Goal: Information Seeking & Learning: Check status

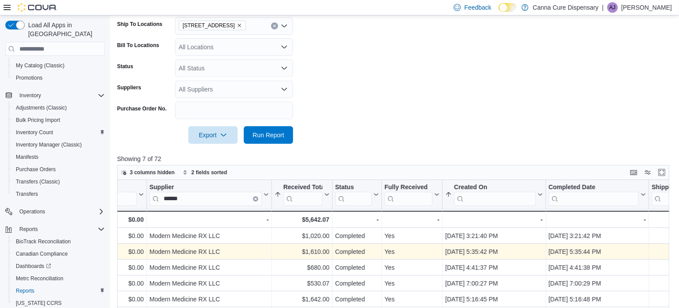
scroll to position [244, 0]
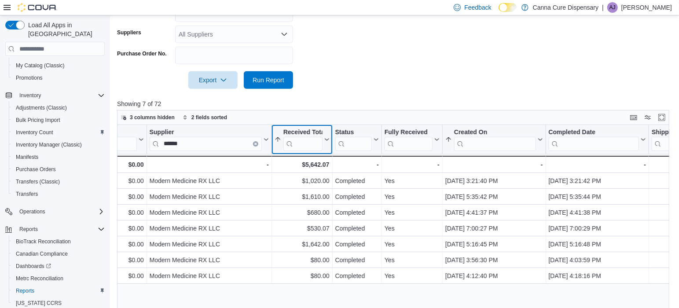
click at [301, 142] on input "search" at bounding box center [302, 144] width 39 height 14
type input "*"
type input "**********"
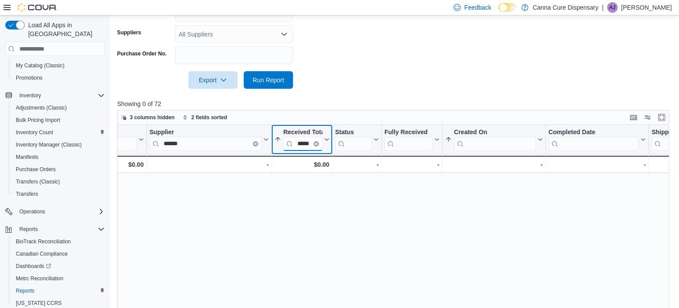
scroll to position [0, 2]
type input "*****"
drag, startPoint x: 297, startPoint y: 144, endPoint x: 325, endPoint y: 144, distance: 27.7
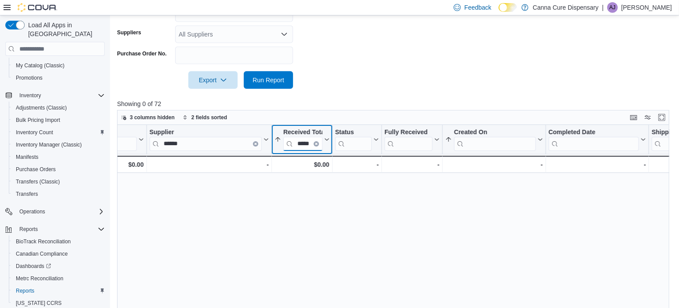
click at [325, 144] on button "Received Total *****" at bounding box center [302, 139] width 55 height 22
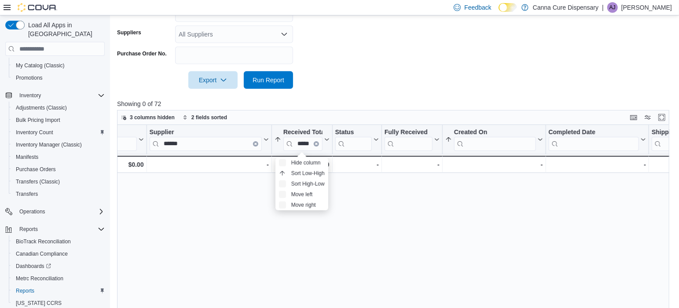
scroll to position [0, 0]
click at [238, 191] on div "PO # Click to view column header actions Ship To Location Click to view column …" at bounding box center [396, 240] width 558 height 231
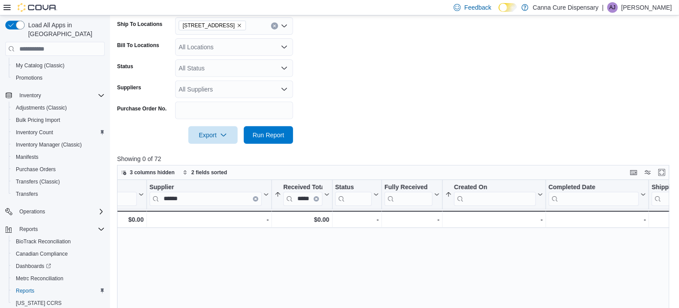
scroll to position [244, 0]
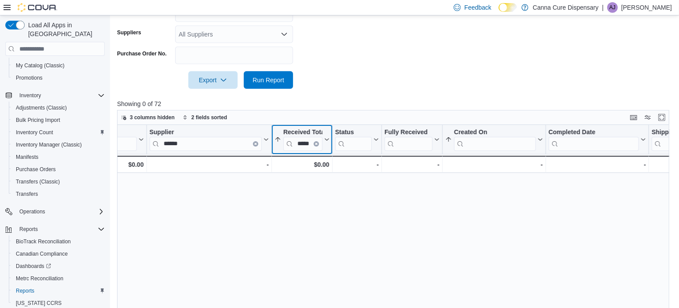
click at [315, 144] on button "Clear input" at bounding box center [316, 143] width 5 height 5
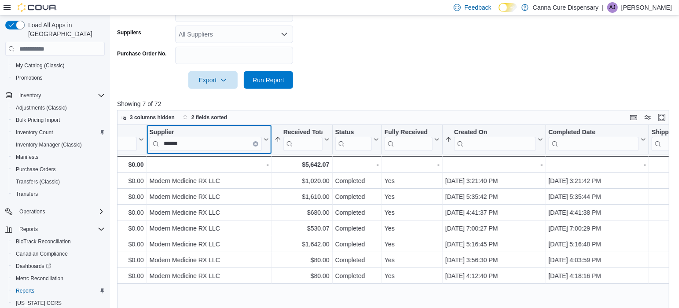
click at [253, 145] on button "Clear input" at bounding box center [255, 143] width 5 height 5
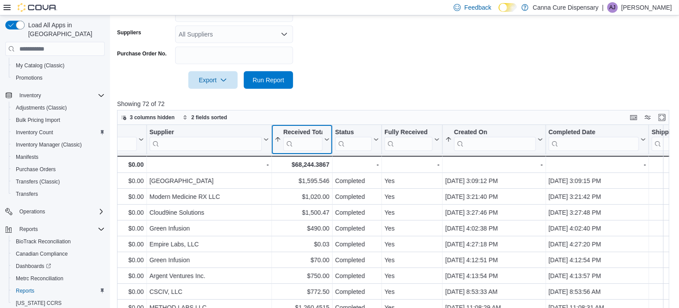
click at [302, 144] on input "search" at bounding box center [302, 144] width 39 height 14
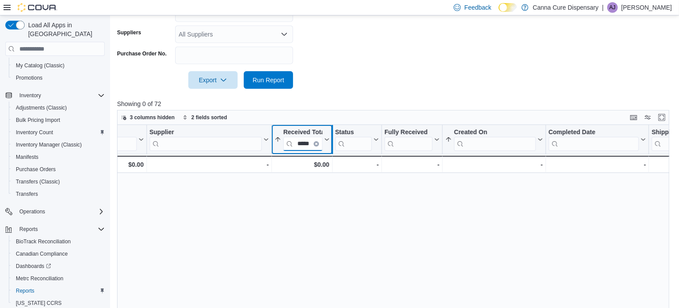
scroll to position [0, 2]
type input "*****"
click at [359, 99] on p "Showing 0 of 72" at bounding box center [396, 103] width 558 height 9
click at [316, 143] on icon "Clear input" at bounding box center [316, 144] width 3 height 3
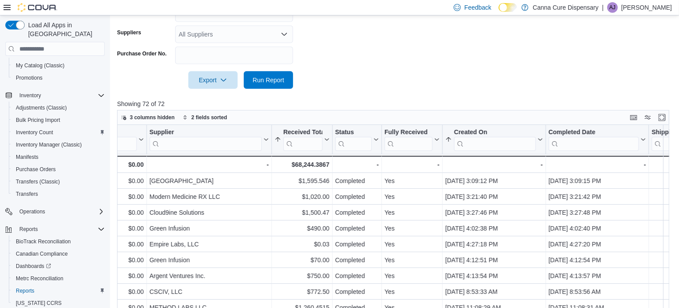
scroll to position [299, 0]
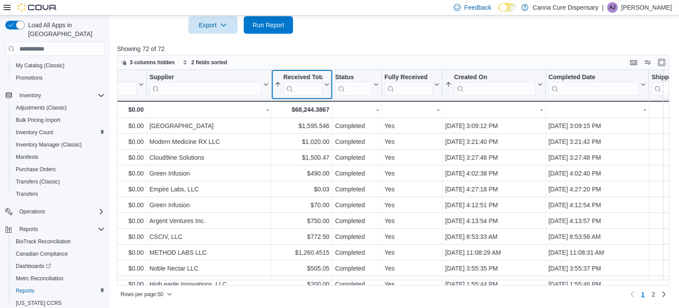
click at [328, 84] on icon at bounding box center [326, 84] width 7 height 5
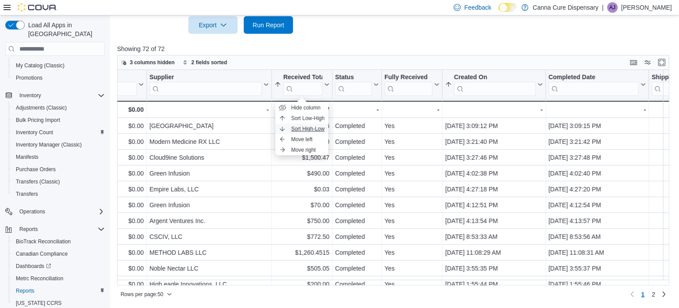
click at [312, 126] on span "Sort High-Low" at bounding box center [307, 128] width 33 height 7
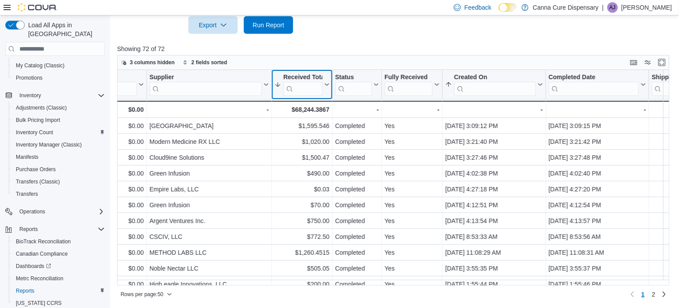
click at [326, 82] on icon at bounding box center [326, 84] width 7 height 5
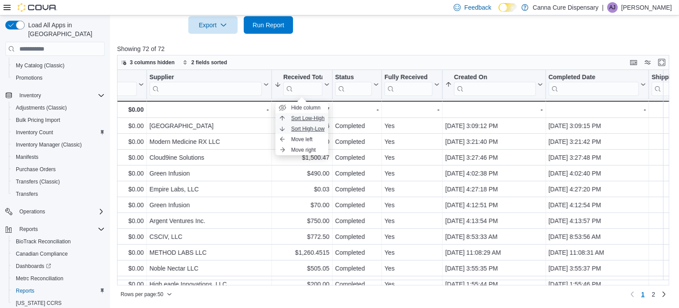
drag, startPoint x: 313, startPoint y: 117, endPoint x: 316, endPoint y: 128, distance: 11.4
click at [316, 128] on ul "Hide column Sort Low-High Sort High-Low Move left Move right" at bounding box center [301, 129] width 53 height 53
click at [316, 128] on span "Sort High-Low" at bounding box center [307, 128] width 33 height 7
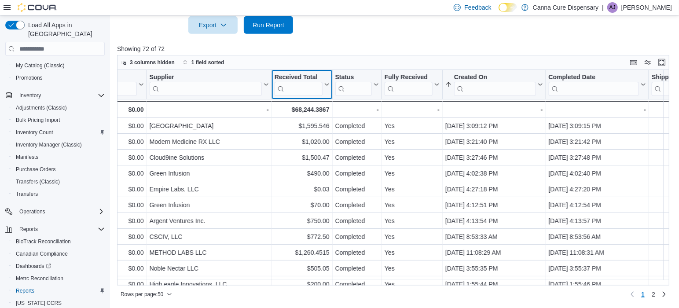
click at [327, 82] on icon at bounding box center [326, 84] width 7 height 5
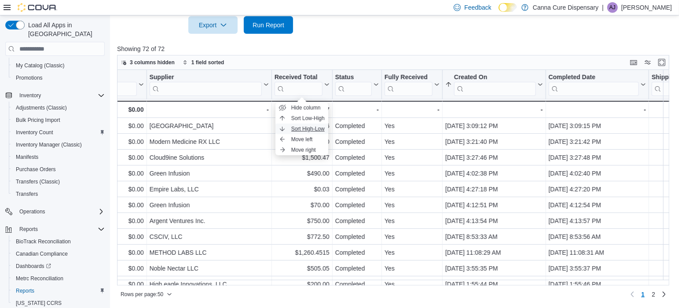
click at [310, 128] on span "Sort High-Low" at bounding box center [307, 128] width 33 height 7
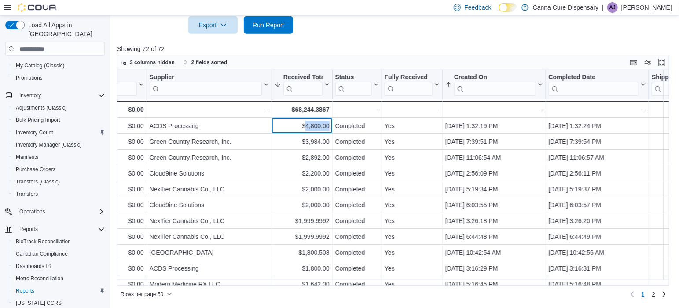
click at [310, 128] on div "$4,800.00" at bounding box center [302, 126] width 55 height 11
drag, startPoint x: 310, startPoint y: 128, endPoint x: 410, endPoint y: 19, distance: 148.0
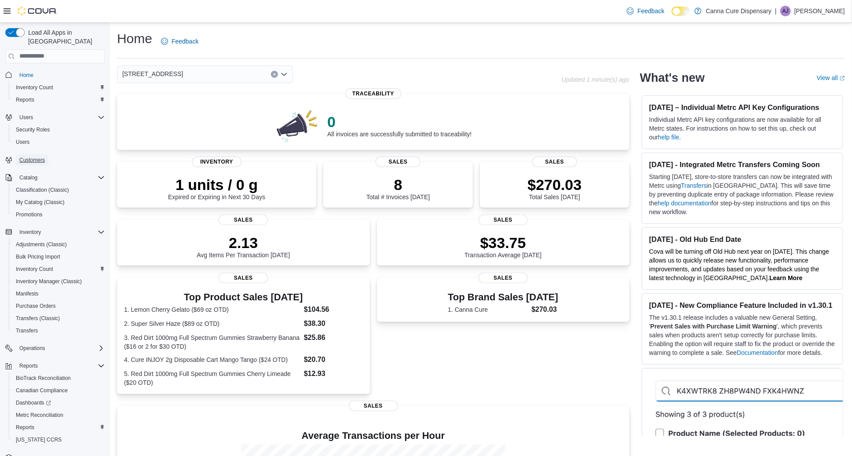
click at [30, 155] on span "Customers" at bounding box center [32, 160] width 26 height 11
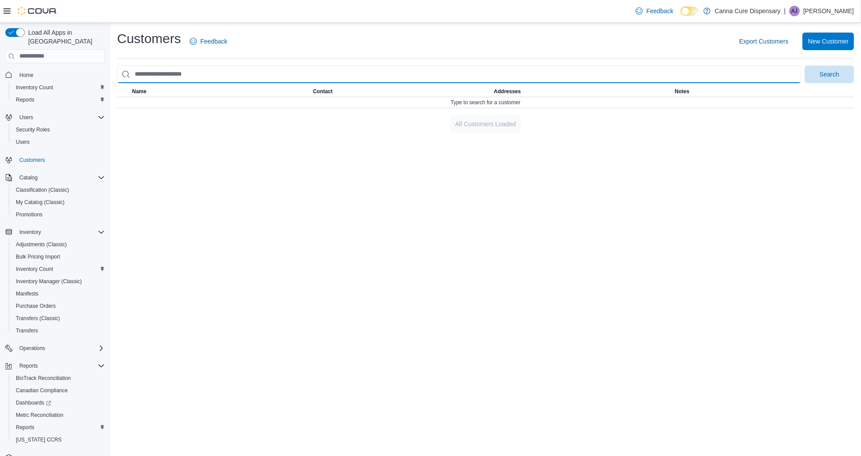
click at [181, 76] on input "search" at bounding box center [459, 75] width 684 height 18
type input "**********"
click at [804, 66] on button "Search" at bounding box center [828, 75] width 49 height 18
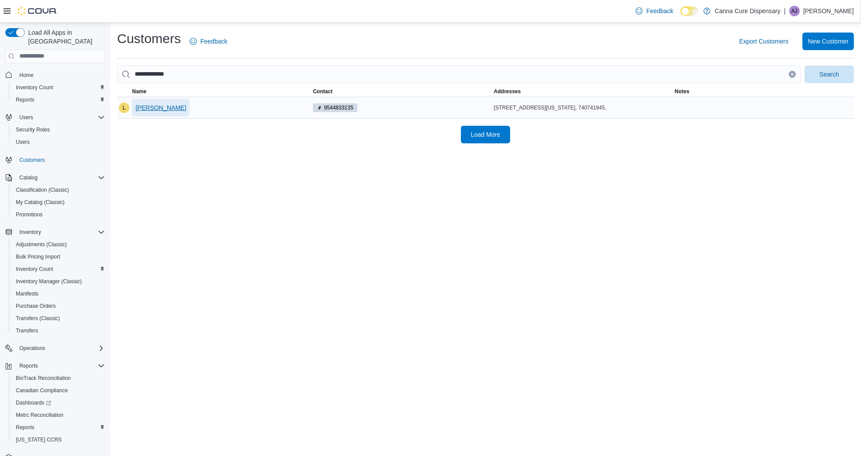
click at [158, 109] on span "[PERSON_NAME]" at bounding box center [161, 107] width 51 height 9
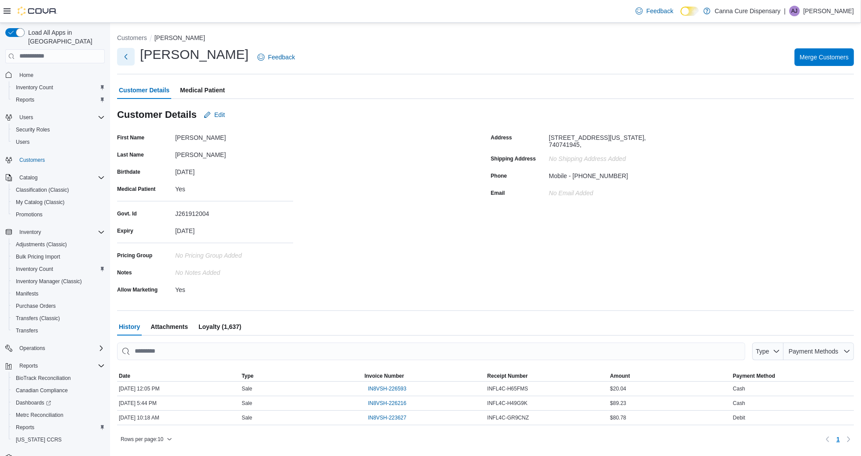
click at [125, 55] on button "Next" at bounding box center [126, 57] width 18 height 18
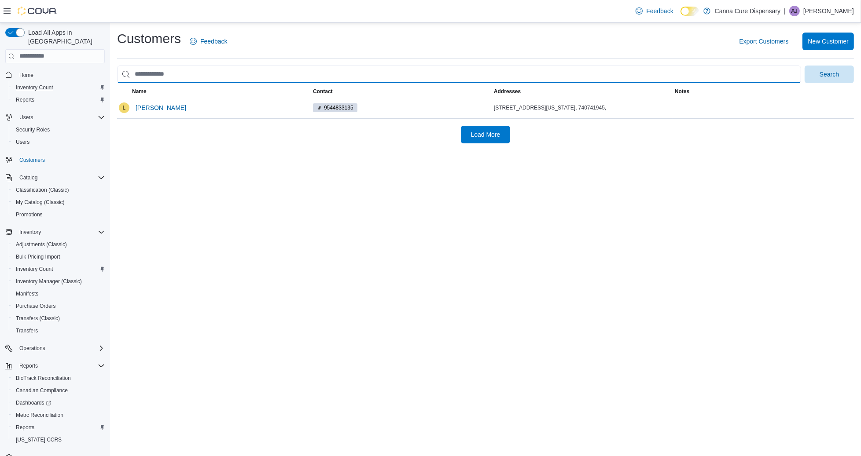
drag, startPoint x: 149, startPoint y: 76, endPoint x: 100, endPoint y: 73, distance: 48.9
click at [104, 73] on div "Load All Apps in New Hub Home Inventory Count Reports Users Security Roles User…" at bounding box center [430, 239] width 861 height 433
drag, startPoint x: 149, startPoint y: 76, endPoint x: 123, endPoint y: 74, distance: 25.6
click at [123, 74] on input "search" at bounding box center [459, 75] width 684 height 18
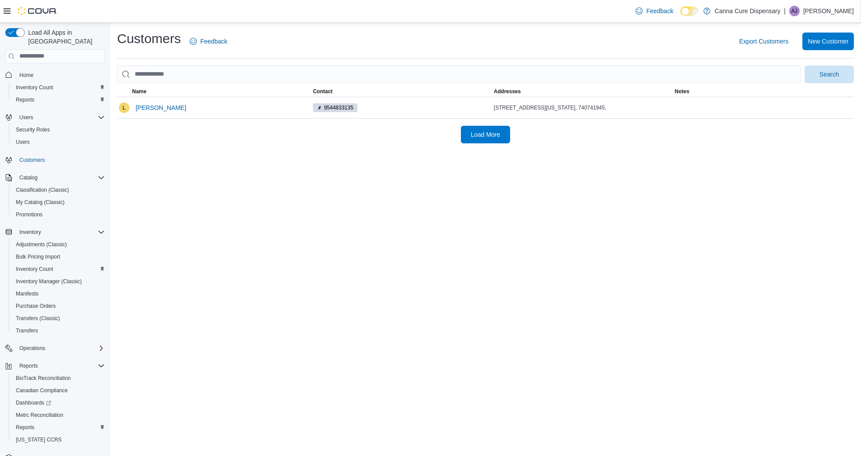
click at [122, 144] on div "Customers Feedback Export Customers New Customer Search This table contains 1 r…" at bounding box center [485, 87] width 751 height 128
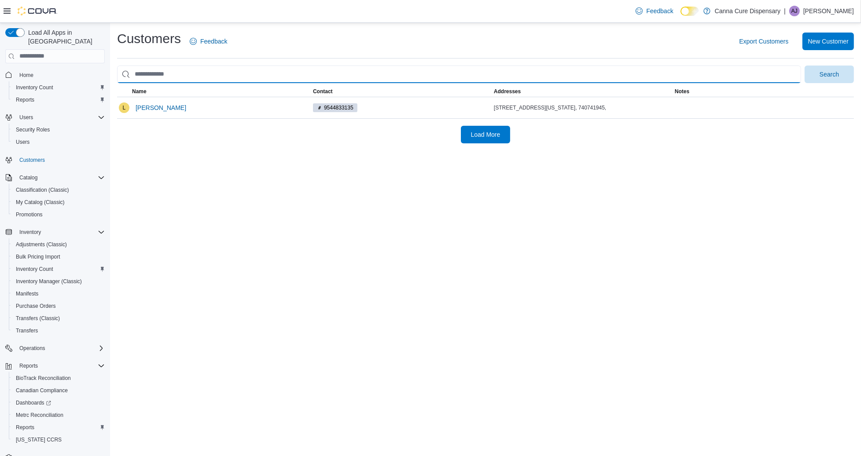
click at [152, 73] on input "search" at bounding box center [459, 75] width 684 height 18
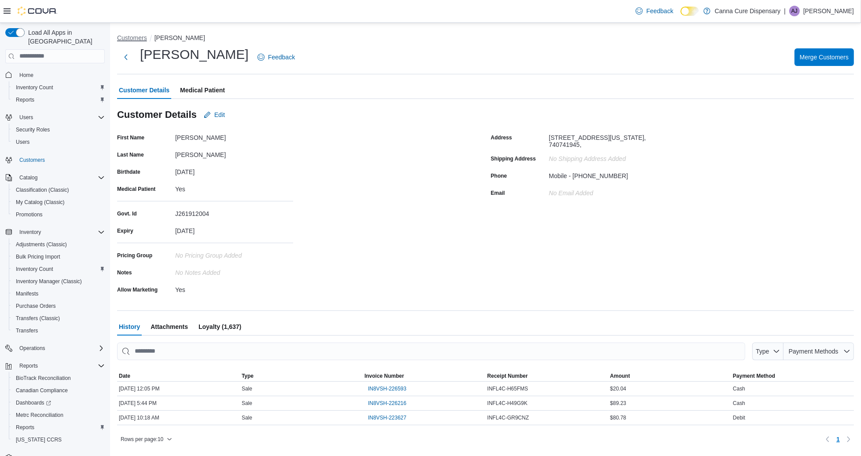
click at [130, 36] on button "Customers" at bounding box center [132, 37] width 30 height 7
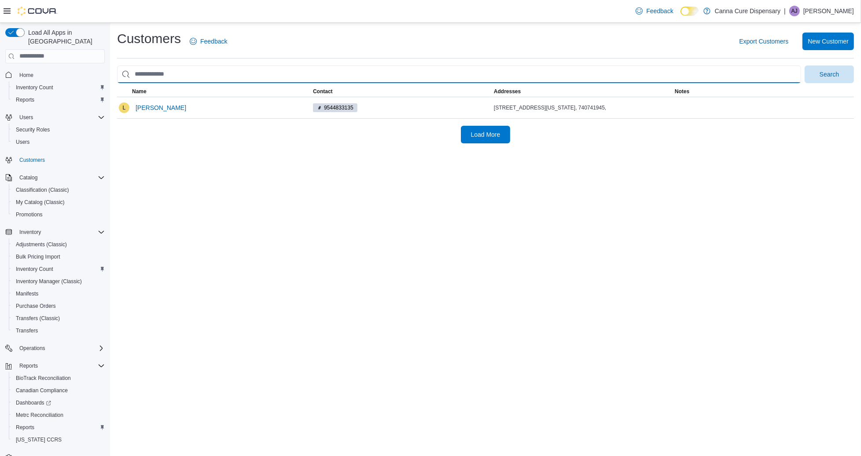
drag, startPoint x: 185, startPoint y: 73, endPoint x: 133, endPoint y: 73, distance: 51.5
click at [133, 73] on input "search" at bounding box center [459, 75] width 684 height 18
type input "**********"
click at [804, 66] on button "Search" at bounding box center [828, 75] width 49 height 18
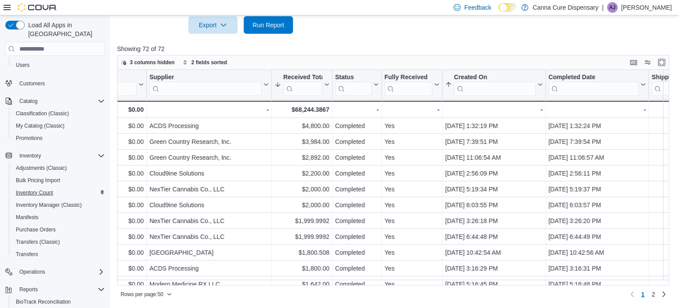
scroll to position [146, 0]
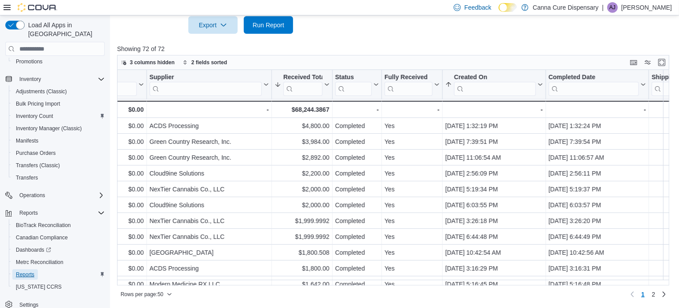
click at [29, 271] on span "Reports" at bounding box center [25, 274] width 18 height 7
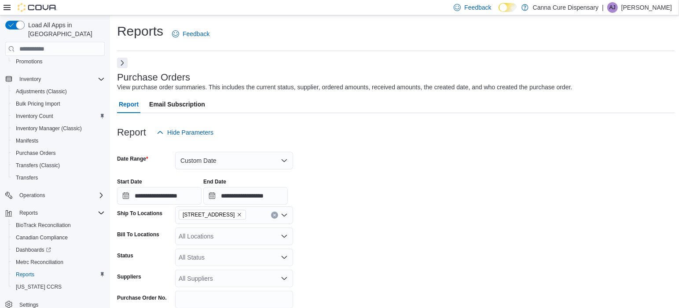
click at [123, 66] on button "Next" at bounding box center [122, 63] width 11 height 11
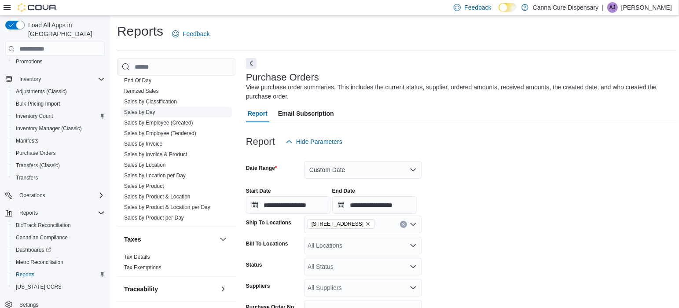
scroll to position [567, 0]
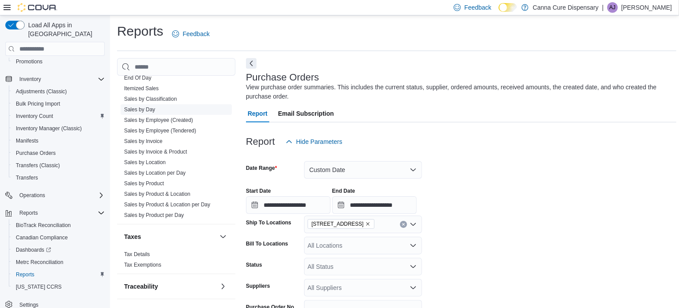
click at [149, 106] on span "Sales by Day" at bounding box center [139, 109] width 31 height 7
click at [150, 109] on link "Sales by Day" at bounding box center [139, 109] width 31 height 6
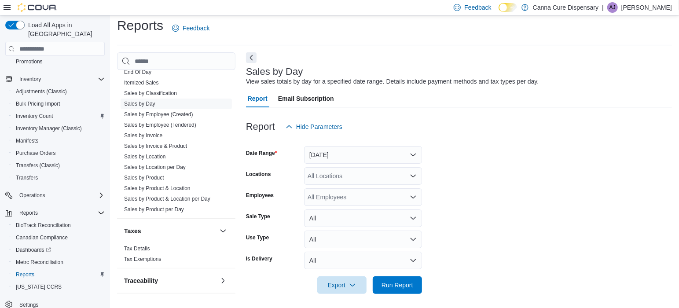
scroll to position [9, 0]
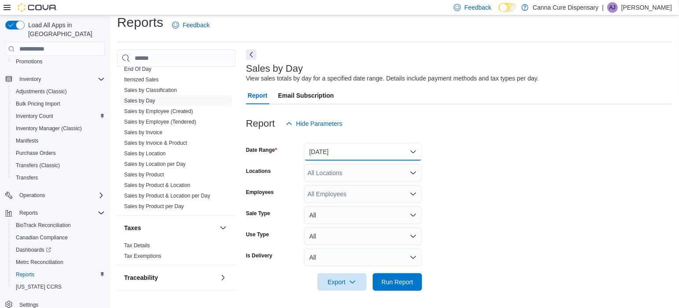
click at [352, 148] on button "Yesterday" at bounding box center [363, 152] width 118 height 18
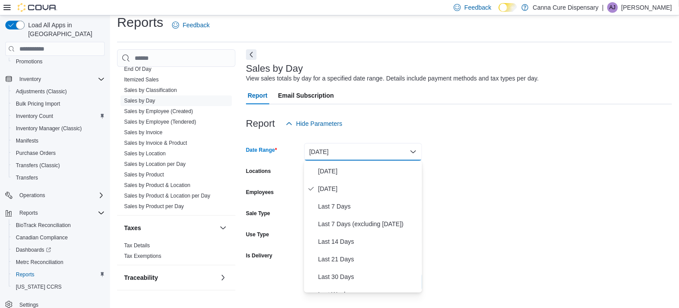
scroll to position [0, 0]
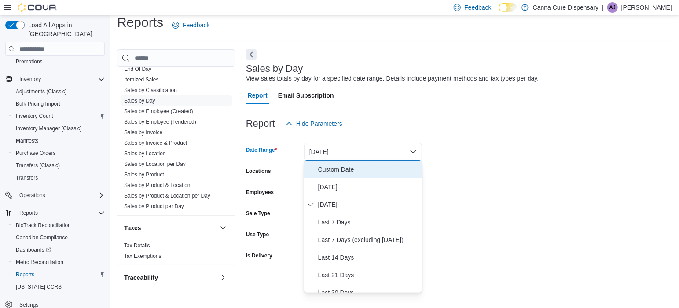
click at [340, 165] on span "Custom Date" at bounding box center [368, 169] width 100 height 11
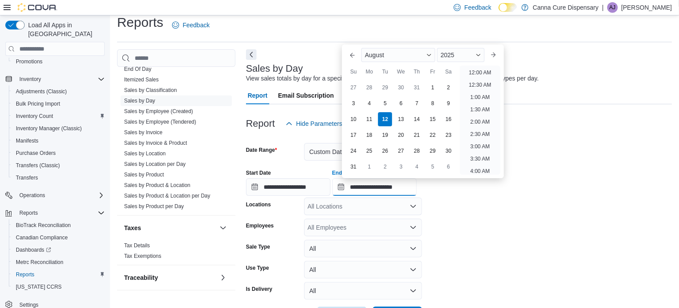
click at [385, 190] on input "**********" at bounding box center [374, 187] width 84 height 18
click at [358, 121] on div "10" at bounding box center [353, 118] width 15 height 15
type input "**********"
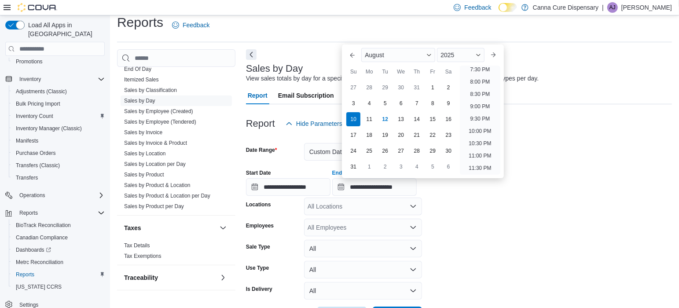
click at [496, 217] on form "**********" at bounding box center [459, 228] width 426 height 192
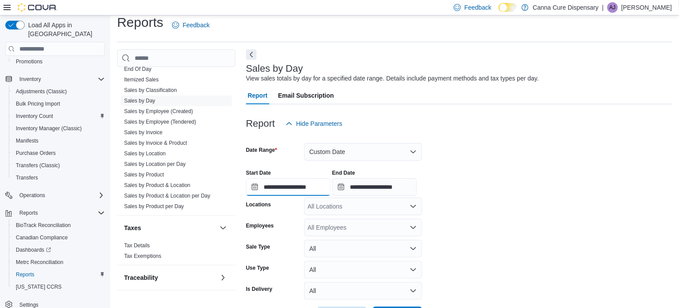
click at [277, 184] on input "**********" at bounding box center [288, 187] width 84 height 18
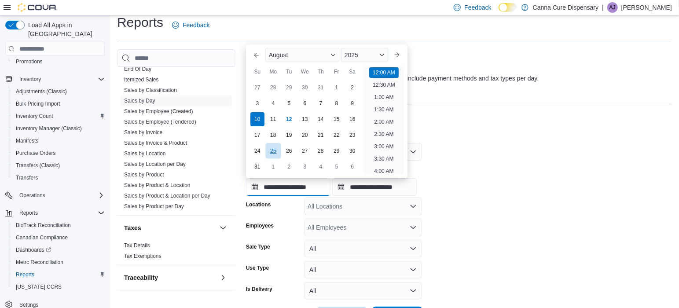
scroll to position [27, 0]
click at [328, 88] on div "27 28 29 30 31 1 2" at bounding box center [305, 88] width 111 height 16
click at [334, 87] on div "1" at bounding box center [336, 87] width 15 height 15
type input "**********"
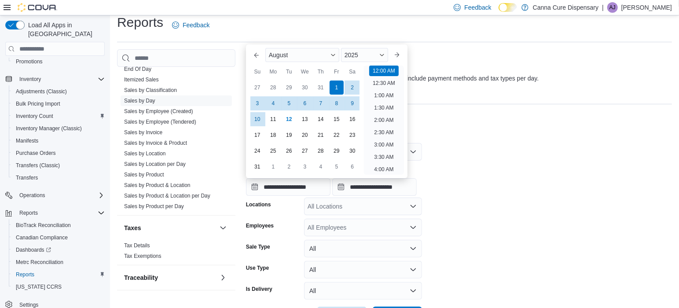
click at [532, 204] on form "**********" at bounding box center [459, 228] width 426 height 192
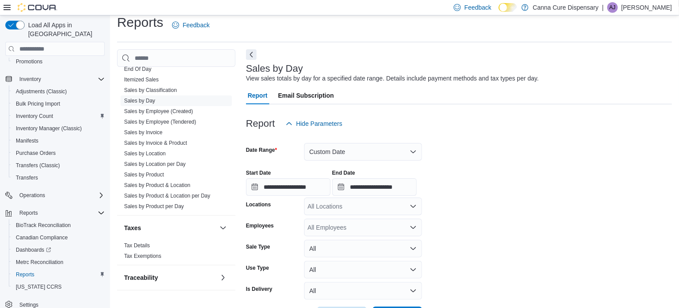
scroll to position [42, 0]
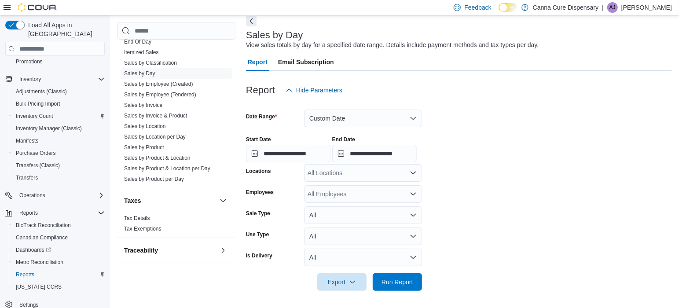
click at [385, 171] on div "All Locations" at bounding box center [363, 173] width 118 height 18
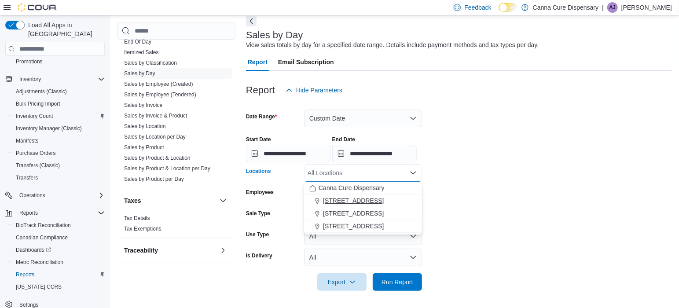
click at [343, 197] on span "[STREET_ADDRESS]" at bounding box center [353, 200] width 61 height 9
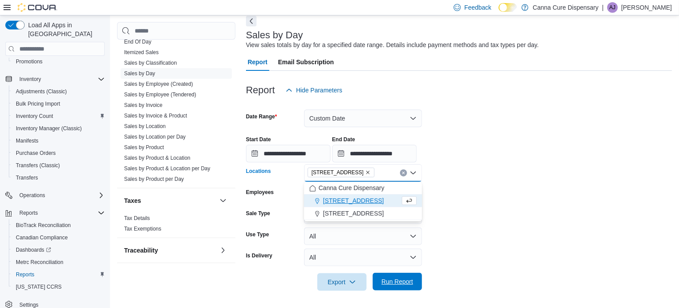
click at [398, 280] on span "Run Report" at bounding box center [398, 281] width 32 height 9
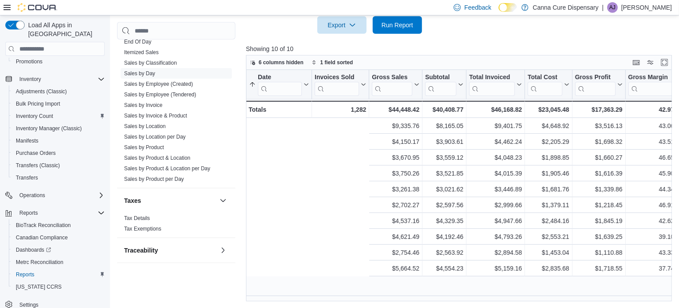
scroll to position [0, 537]
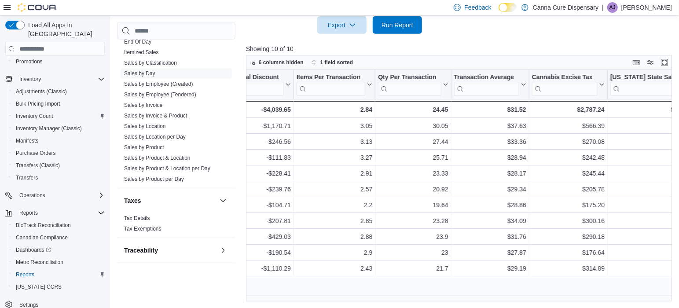
drag, startPoint x: 474, startPoint y: 295, endPoint x: 485, endPoint y: 295, distance: 10.6
click at [485, 295] on div "Date Sorted ascending . Click to view column header actions Invoices Sold Click…" at bounding box center [461, 185] width 430 height 231
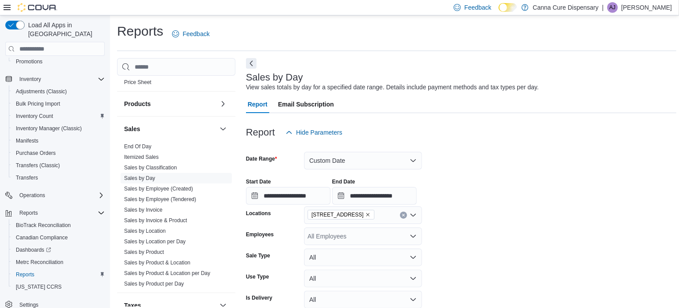
scroll to position [512, 0]
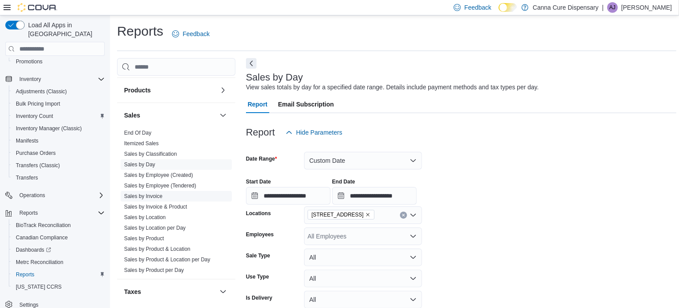
click at [154, 195] on link "Sales by Invoice" at bounding box center [143, 196] width 38 height 6
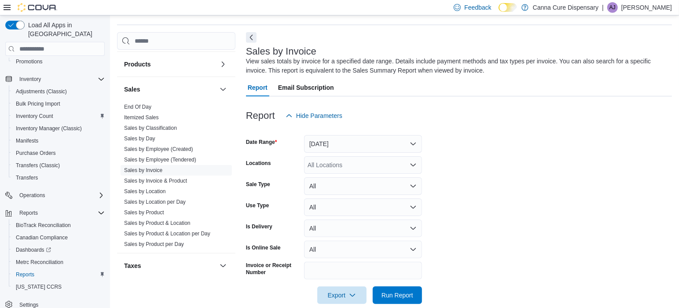
scroll to position [29, 0]
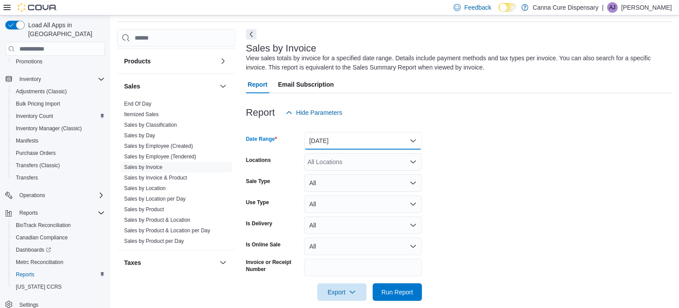
click at [316, 142] on button "Yesterday" at bounding box center [363, 141] width 118 height 18
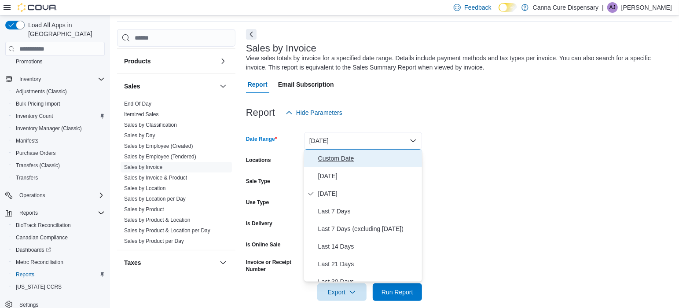
click at [330, 155] on span "Custom Date" at bounding box center [368, 158] width 100 height 11
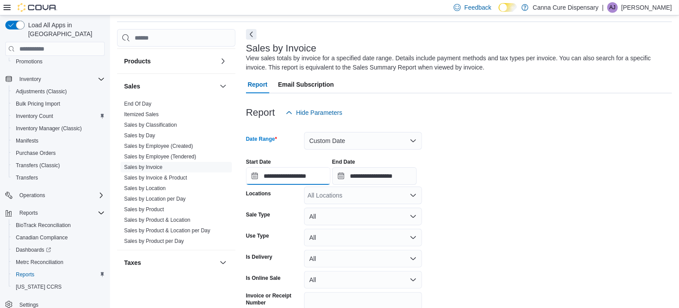
click at [281, 175] on input "**********" at bounding box center [288, 176] width 84 height 18
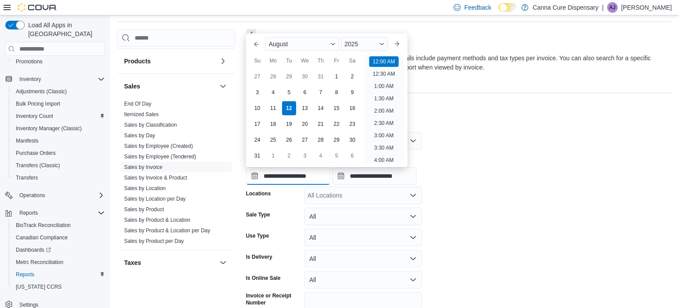
scroll to position [27, 0]
click at [337, 98] on div "8" at bounding box center [336, 91] width 15 height 15
type input "**********"
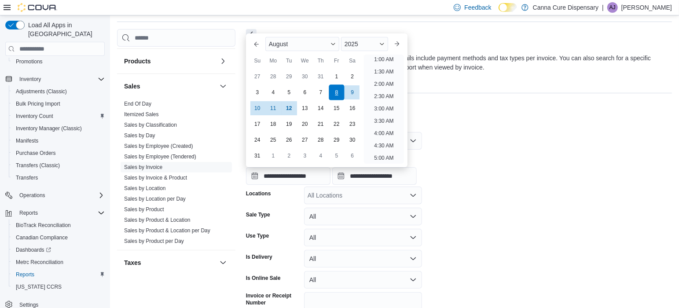
scroll to position [2, 0]
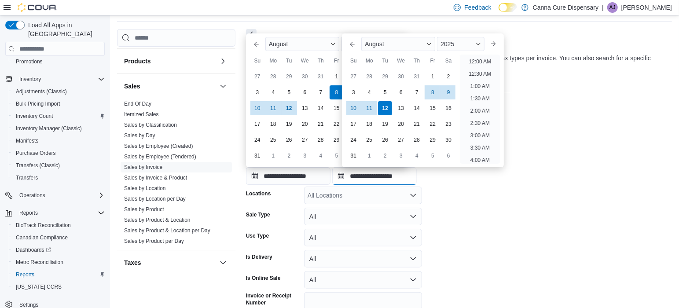
click at [364, 181] on input "**********" at bounding box center [374, 176] width 84 height 18
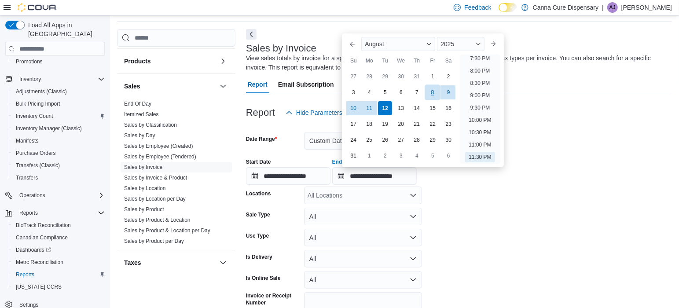
click at [436, 93] on div "8" at bounding box center [432, 91] width 15 height 15
type input "**********"
click at [476, 239] on form "**********" at bounding box center [459, 227] width 426 height 213
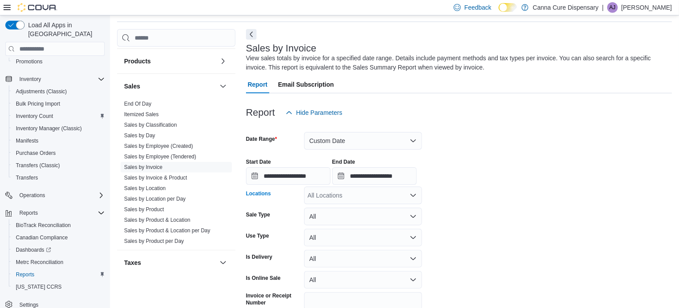
click at [341, 196] on div "All Locations" at bounding box center [363, 196] width 118 height 18
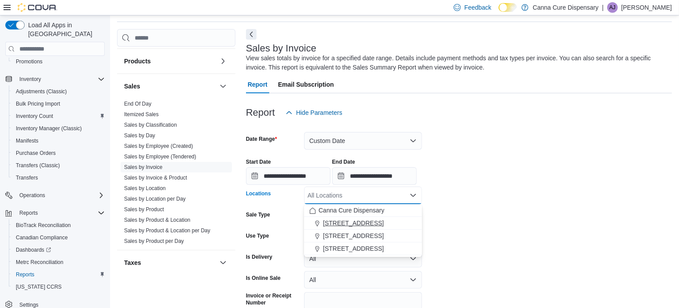
click at [337, 220] on span "1023 E. 6th Ave" at bounding box center [353, 223] width 61 height 9
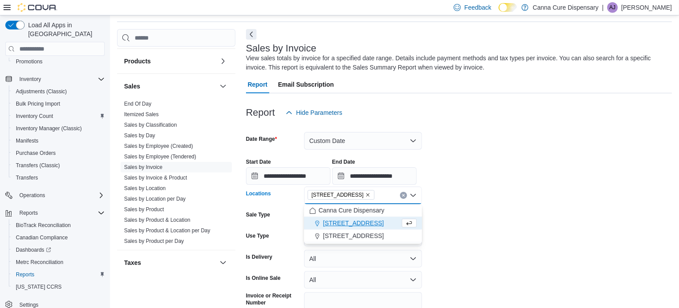
click at [492, 207] on form "**********" at bounding box center [459, 227] width 426 height 213
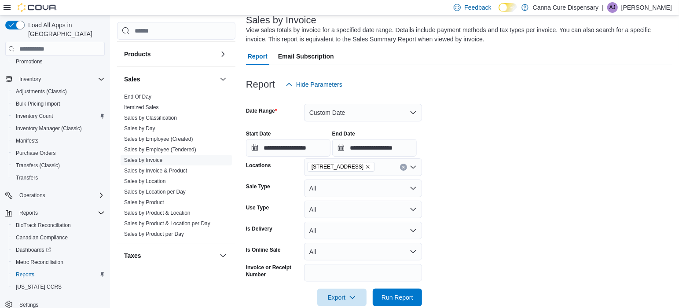
scroll to position [73, 0]
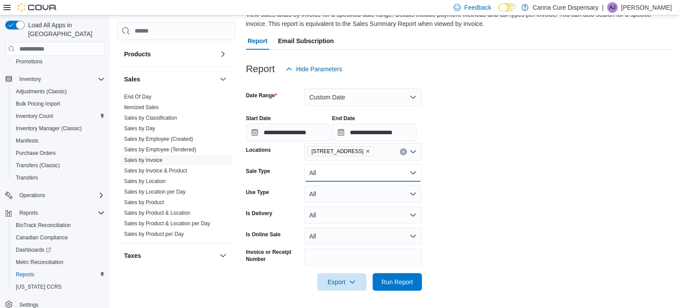
click at [410, 171] on button "All" at bounding box center [363, 173] width 118 height 18
click at [513, 216] on form "**********" at bounding box center [459, 184] width 426 height 213
click at [396, 281] on span "Run Report" at bounding box center [398, 281] width 32 height 9
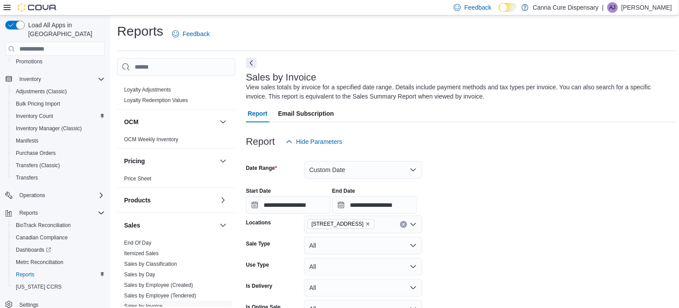
click at [253, 62] on button "Next" at bounding box center [251, 63] width 11 height 11
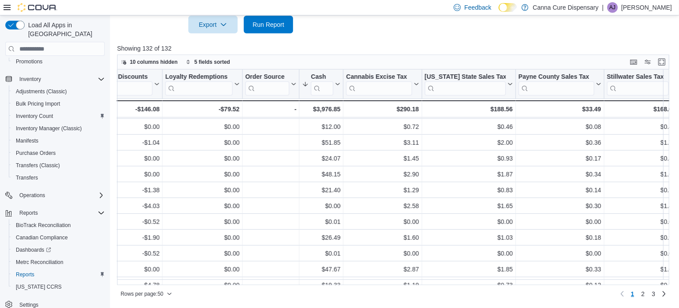
scroll to position [110, 1334]
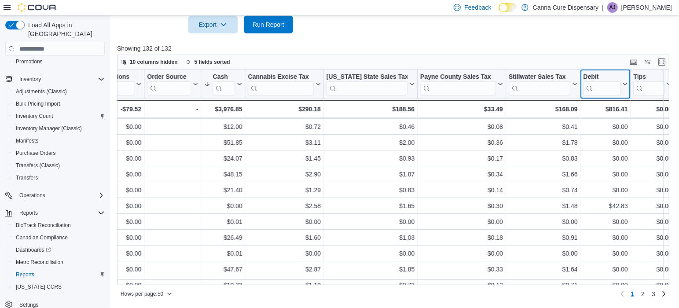
click at [620, 82] on icon at bounding box center [623, 83] width 7 height 5
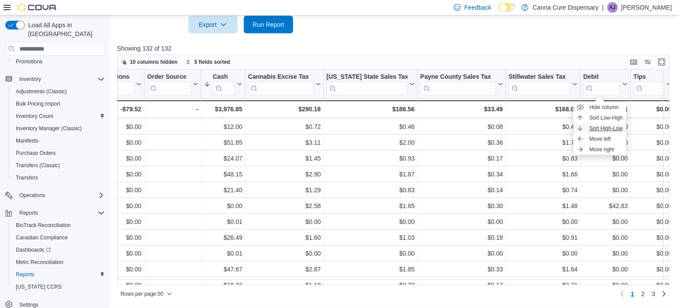
click at [614, 126] on span "Sort High-Low" at bounding box center [605, 128] width 33 height 7
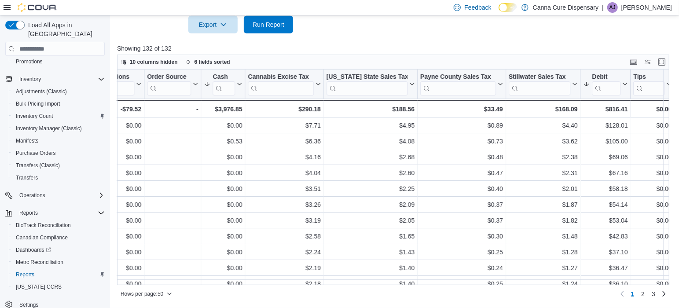
scroll to position [0, 1334]
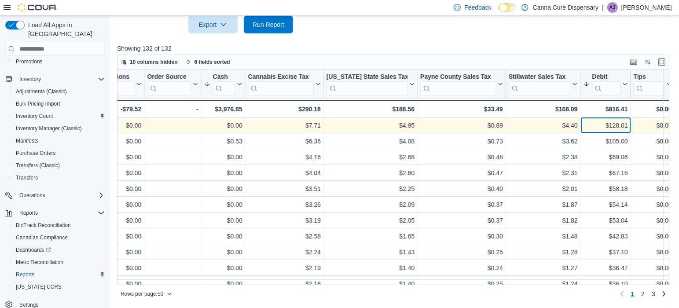
click at [609, 129] on div "$128.01" at bounding box center [606, 125] width 44 height 11
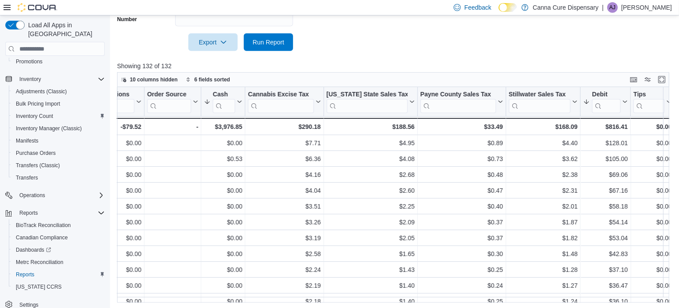
scroll to position [330, 0]
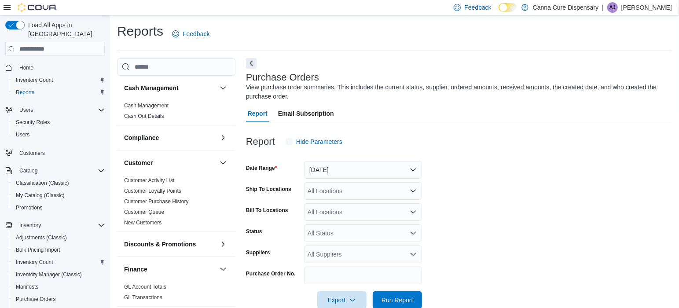
scroll to position [18, 0]
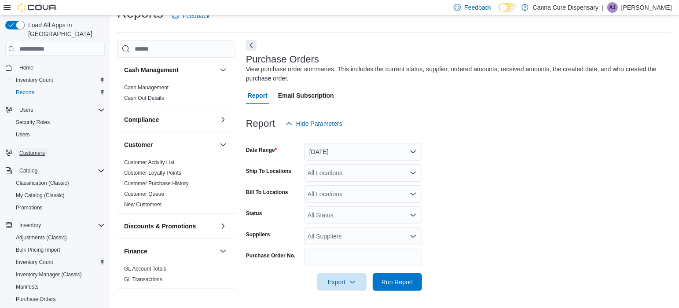
click at [37, 150] on span "Customers" at bounding box center [32, 153] width 26 height 7
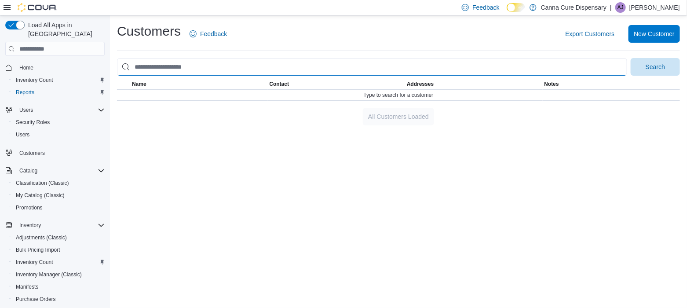
click at [208, 65] on input "search" at bounding box center [372, 67] width 510 height 18
type input "**********"
click at [631, 58] on button "Search" at bounding box center [655, 67] width 49 height 18
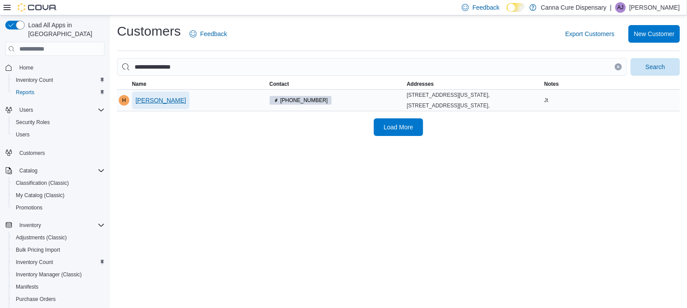
click at [156, 104] on span "Houston Martinez" at bounding box center [161, 100] width 51 height 9
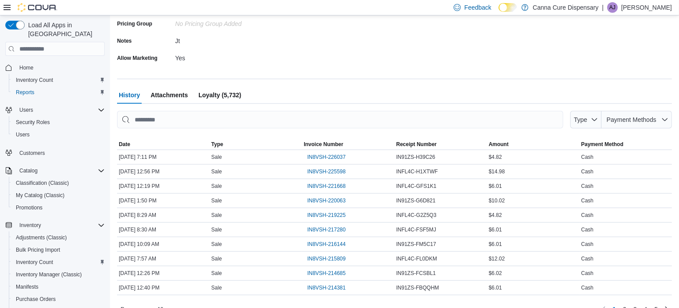
scroll to position [238, 0]
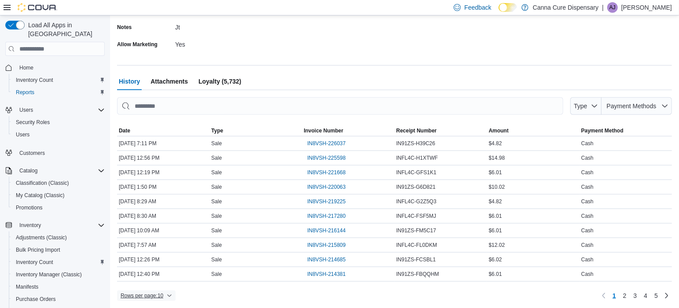
click at [171, 294] on icon "button" at bounding box center [169, 295] width 5 height 5
click at [160, 279] on span "50 rows" at bounding box center [158, 275] width 28 height 7
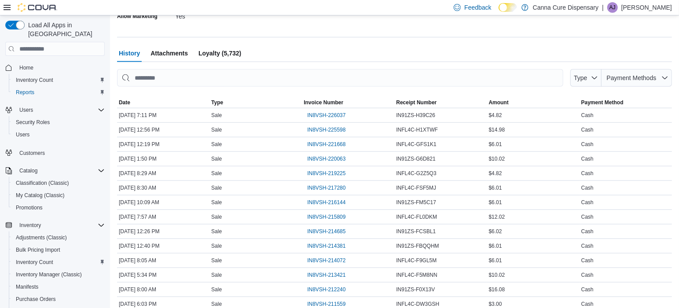
scroll to position [101, 0]
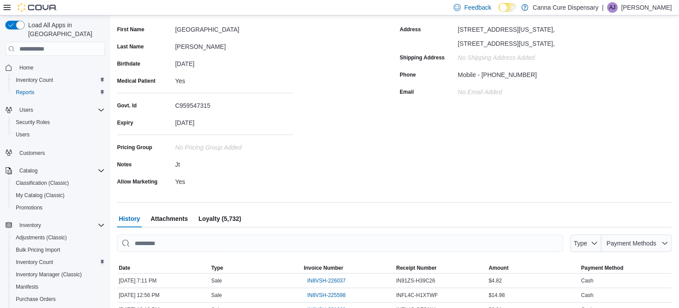
click at [340, 178] on div "First Name Houston Last Name Martinez Birthdate March 5, 2004 Medical Patient Y…" at bounding box center [253, 105] width 272 height 166
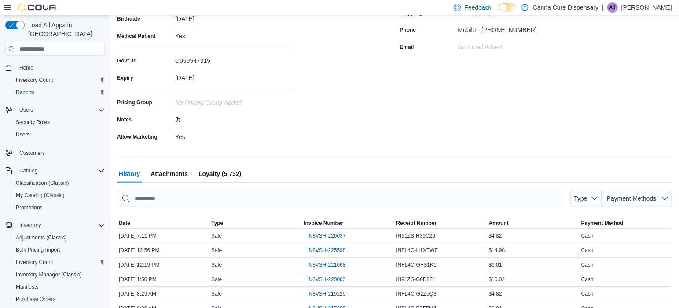
scroll to position [156, 0]
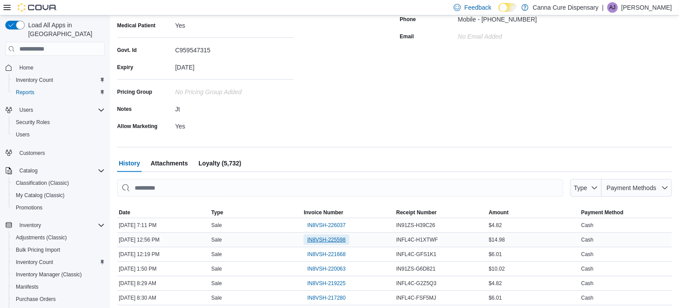
click at [334, 238] on span "IN8VSH-225598" at bounding box center [326, 239] width 38 height 7
click at [325, 222] on span "IN8VSH-226037" at bounding box center [326, 225] width 38 height 7
click at [332, 253] on span "IN8VSH-221668" at bounding box center [326, 254] width 38 height 7
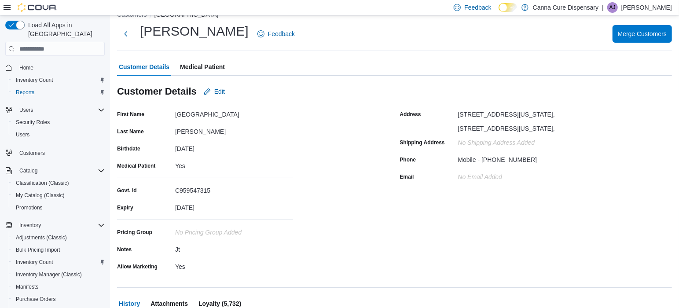
scroll to position [0, 0]
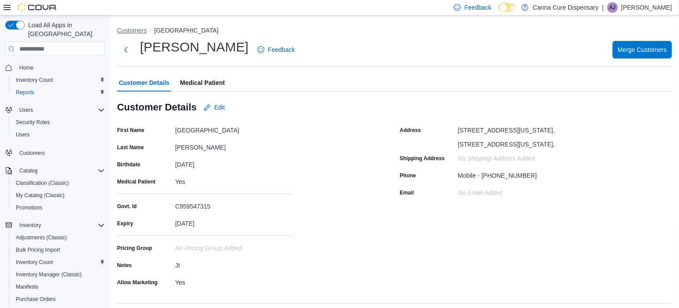
click at [146, 32] on li "Customers" at bounding box center [135, 30] width 37 height 9
click at [139, 31] on button "Customers" at bounding box center [132, 30] width 30 height 7
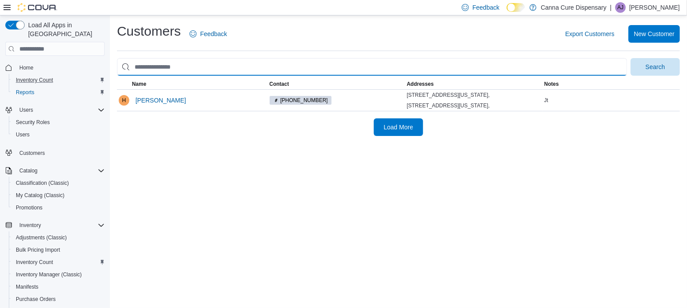
drag, startPoint x: 198, startPoint y: 70, endPoint x: 96, endPoint y: 65, distance: 102.6
click at [96, 65] on div "Load All Apps in New Hub Home Inventory Count Reports Users Security Roles User…" at bounding box center [343, 161] width 687 height 293
type input "**********"
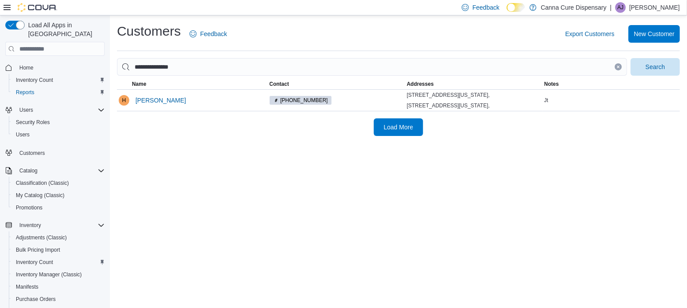
click button "Clear input" at bounding box center [618, 66] width 7 height 7
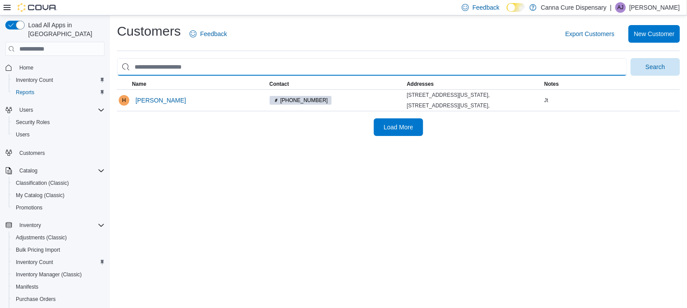
click at [206, 73] on input "search" at bounding box center [372, 67] width 510 height 18
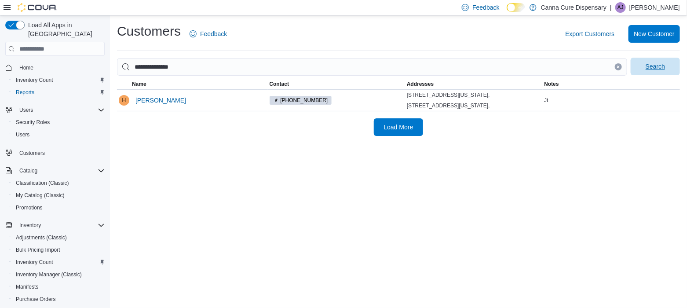
click at [655, 66] on span "Search" at bounding box center [655, 66] width 19 height 9
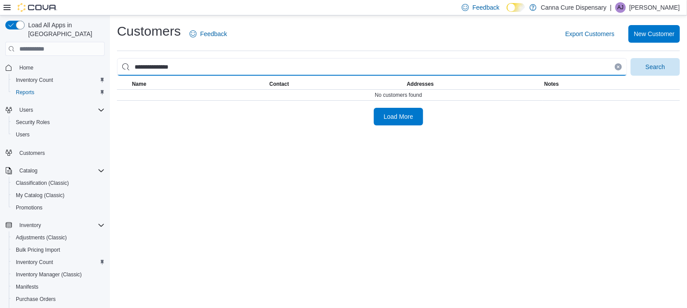
click at [198, 73] on input "**********" at bounding box center [372, 67] width 510 height 18
click at [631, 58] on button "Search" at bounding box center [655, 67] width 49 height 18
click at [208, 69] on input "**********" at bounding box center [372, 67] width 510 height 18
click at [631, 58] on button "Search" at bounding box center [655, 67] width 49 height 18
type input "**********"
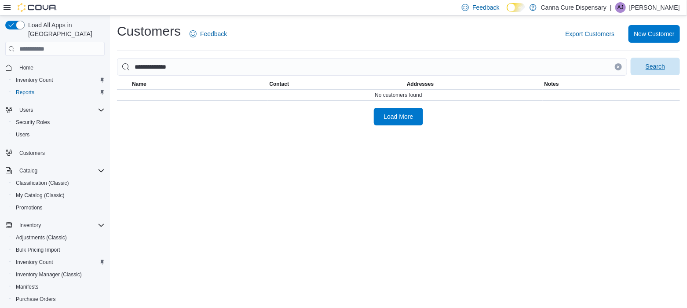
click at [645, 67] on span "Search" at bounding box center [655, 67] width 39 height 18
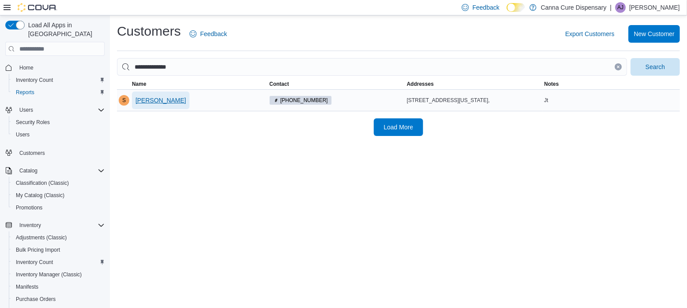
click at [150, 102] on span "Shantia Nelson" at bounding box center [161, 100] width 51 height 9
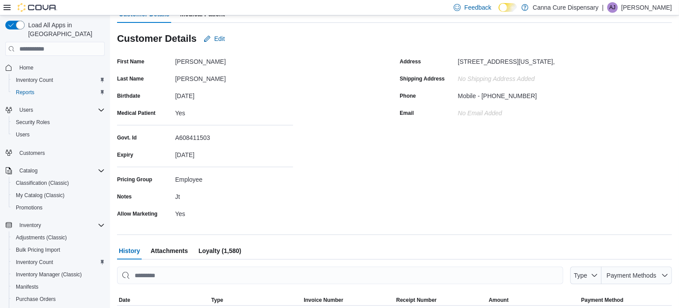
scroll to position [165, 0]
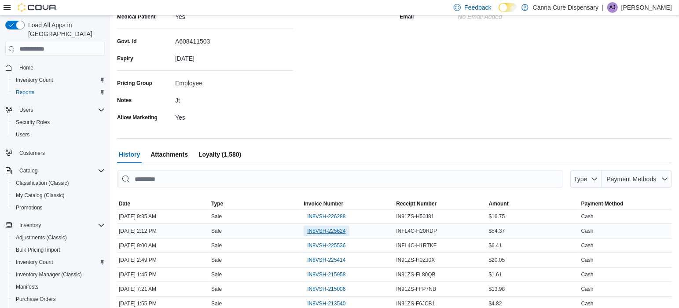
click at [326, 228] on span "IN8VSH-225624" at bounding box center [326, 231] width 38 height 7
click at [338, 217] on span "IN8VSH-226288" at bounding box center [326, 216] width 38 height 7
click at [389, 88] on div "First Name Shantia Last Name Nelson Birthdate September 16, 2002 Medical Patien…" at bounding box center [253, 41] width 272 height 166
click at [340, 257] on span "IN8VSH-225414" at bounding box center [326, 260] width 38 height 7
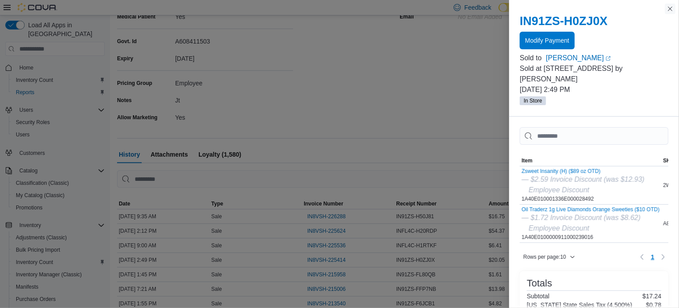
click at [672, 9] on button "Close this dialog" at bounding box center [670, 9] width 11 height 11
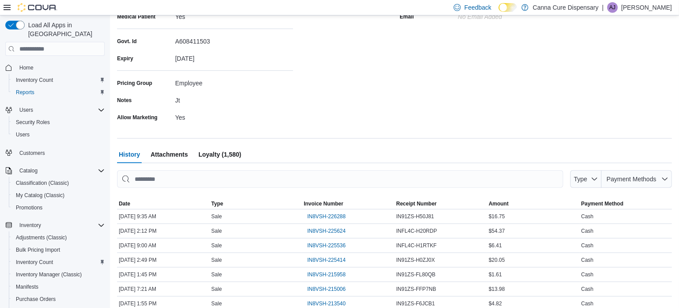
click at [469, 72] on div "Address 105 W Golf Dr, Stillwater, Oklahoma, United States, 74075, Shipping Add…" at bounding box center [536, 41] width 272 height 166
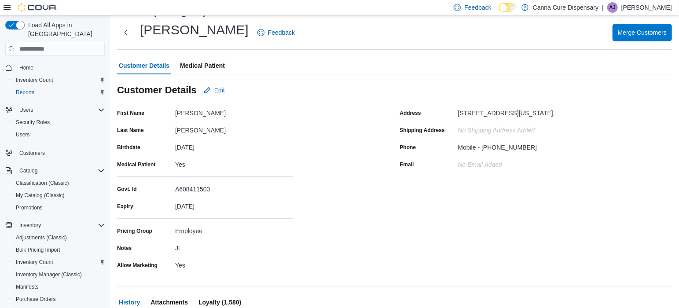
scroll to position [0, 0]
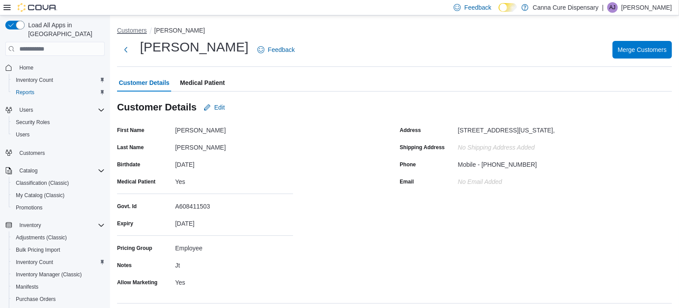
click at [133, 29] on button "Customers" at bounding box center [132, 30] width 30 height 7
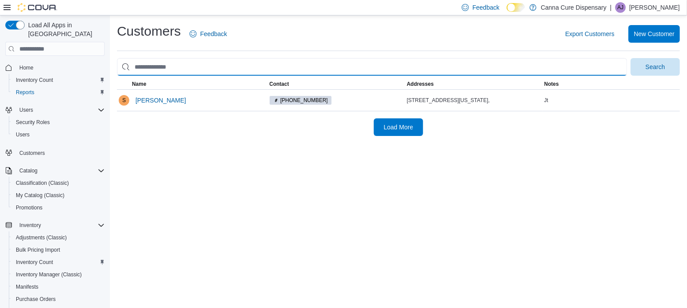
drag, startPoint x: 182, startPoint y: 62, endPoint x: 74, endPoint y: 62, distance: 107.4
click at [77, 63] on div "Load All Apps in New Hub Home Inventory Count Reports Users Security Roles User…" at bounding box center [343, 161] width 687 height 293
type input "**********"
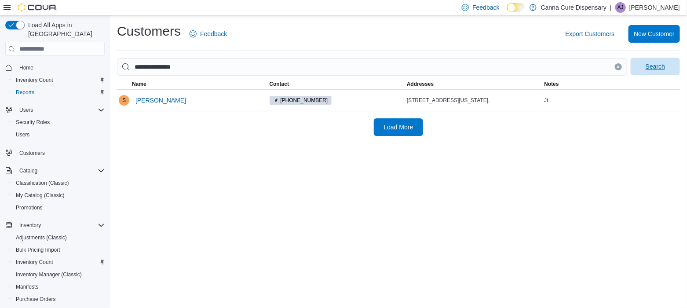
click at [650, 67] on span "Search" at bounding box center [655, 66] width 19 height 9
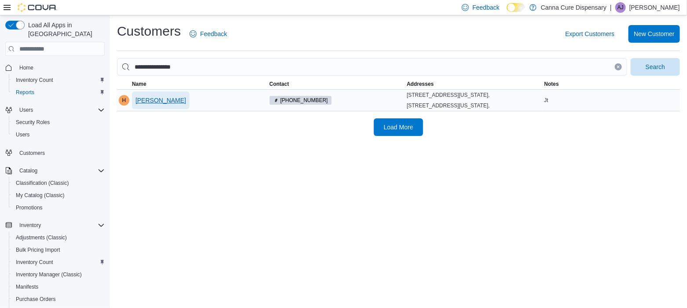
click at [176, 105] on span "Houston Martinez" at bounding box center [161, 100] width 51 height 9
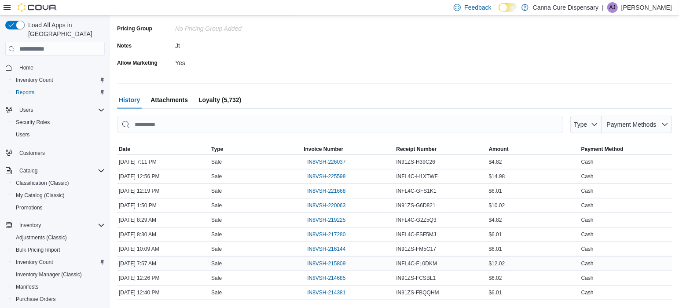
scroll to position [238, 0]
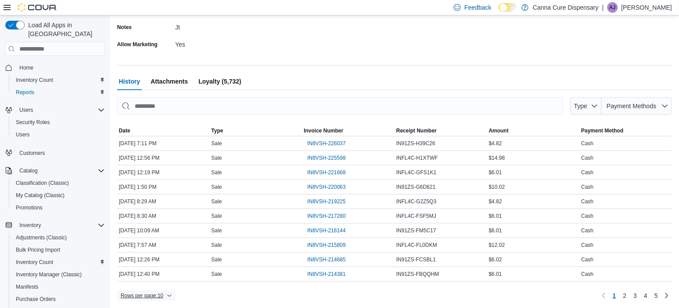
click at [166, 296] on span "Rows per page : 10" at bounding box center [146, 295] width 51 height 11
click at [156, 274] on span "50 rows" at bounding box center [158, 275] width 28 height 7
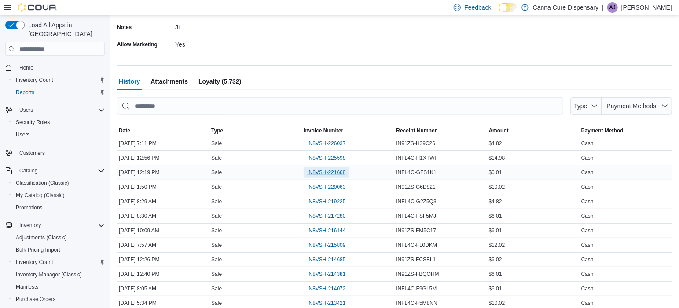
click at [333, 172] on span "IN8VSH-221668" at bounding box center [326, 172] width 38 height 7
click at [339, 272] on span "IN8VSH-214381" at bounding box center [326, 274] width 38 height 7
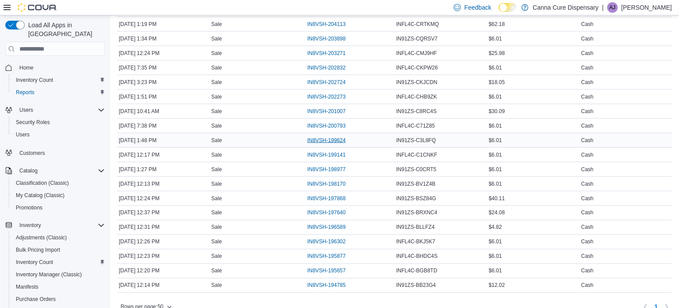
scroll to position [816, 0]
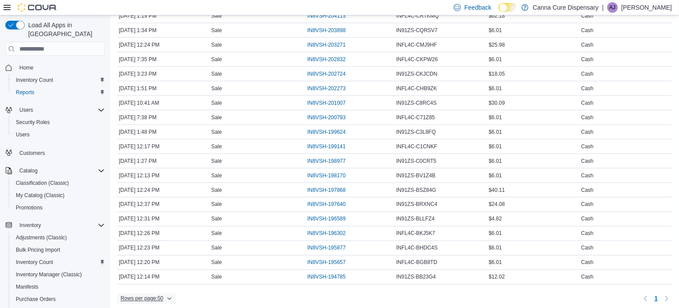
click at [169, 296] on icon "button" at bounding box center [169, 298] width 5 height 5
click at [211, 292] on div "Rows per page : 50 Page 1 of 1 1" at bounding box center [394, 299] width 555 height 14
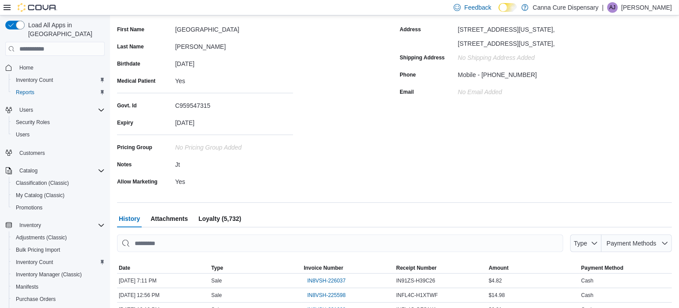
scroll to position [0, 0]
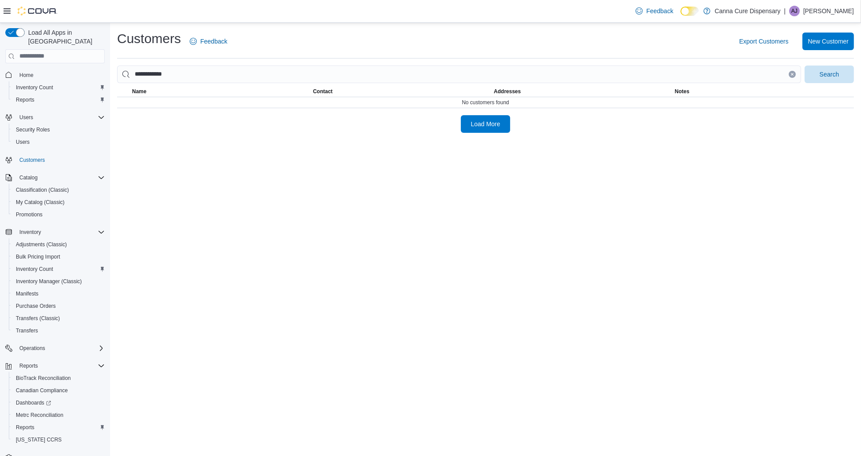
click at [115, 85] on div "**********" at bounding box center [485, 81] width 751 height 117
